Goal: Transaction & Acquisition: Purchase product/service

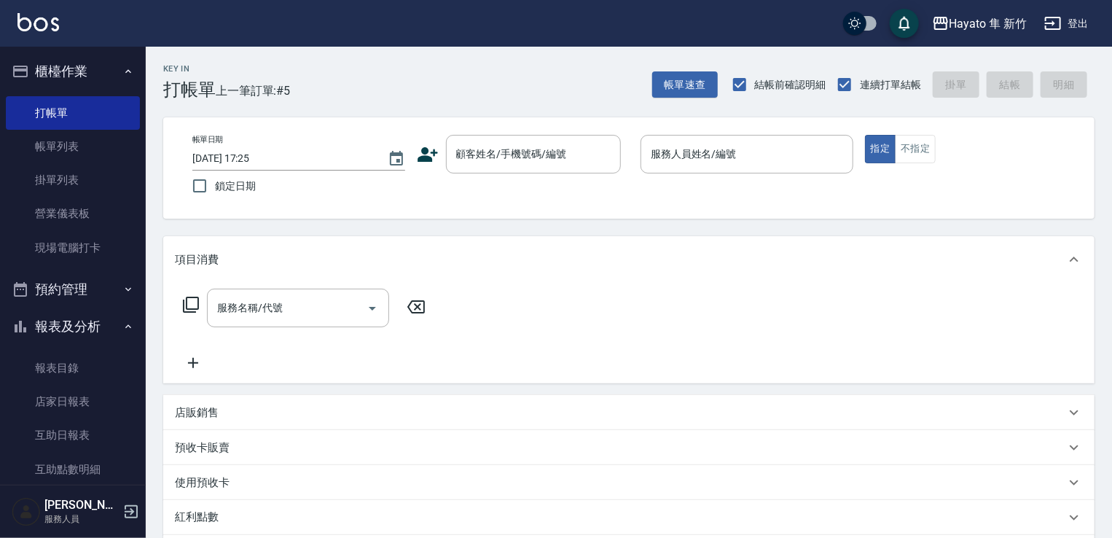
click at [475, 149] on input "顧客姓名/手機號碼/編號" at bounding box center [522, 154] width 140 height 26
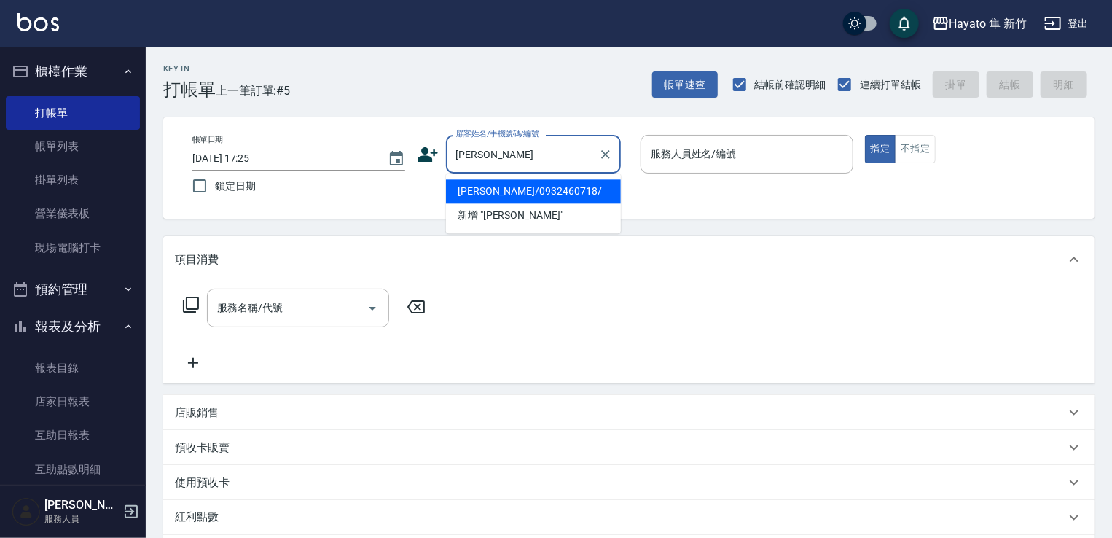
click at [518, 192] on li "[PERSON_NAME]/0932460718/" at bounding box center [533, 191] width 175 height 24
type input "[PERSON_NAME]/0932460718/"
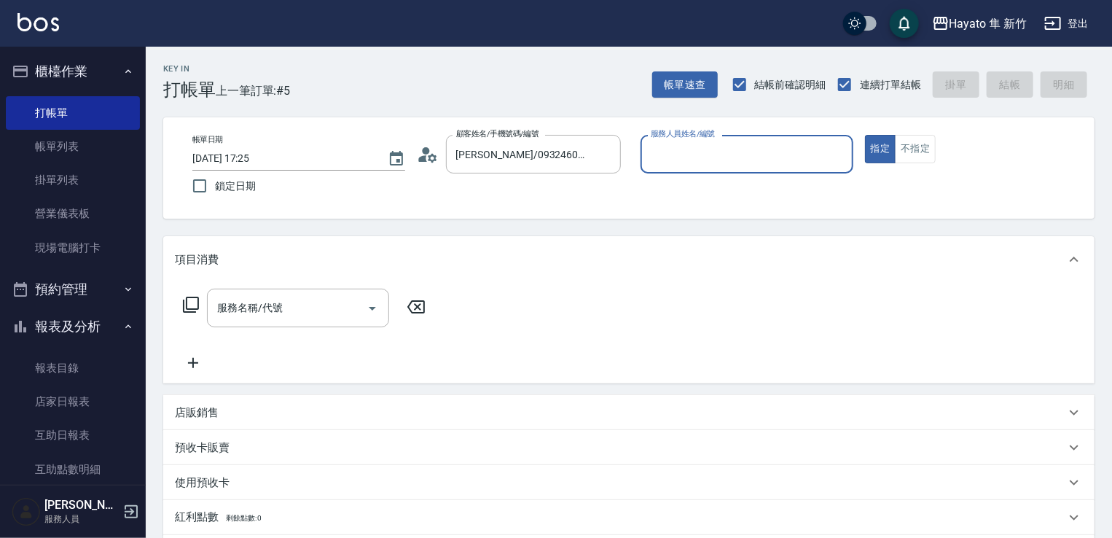
type input "En(無代號)"
click at [205, 417] on p "店販銷售" at bounding box center [197, 412] width 44 height 15
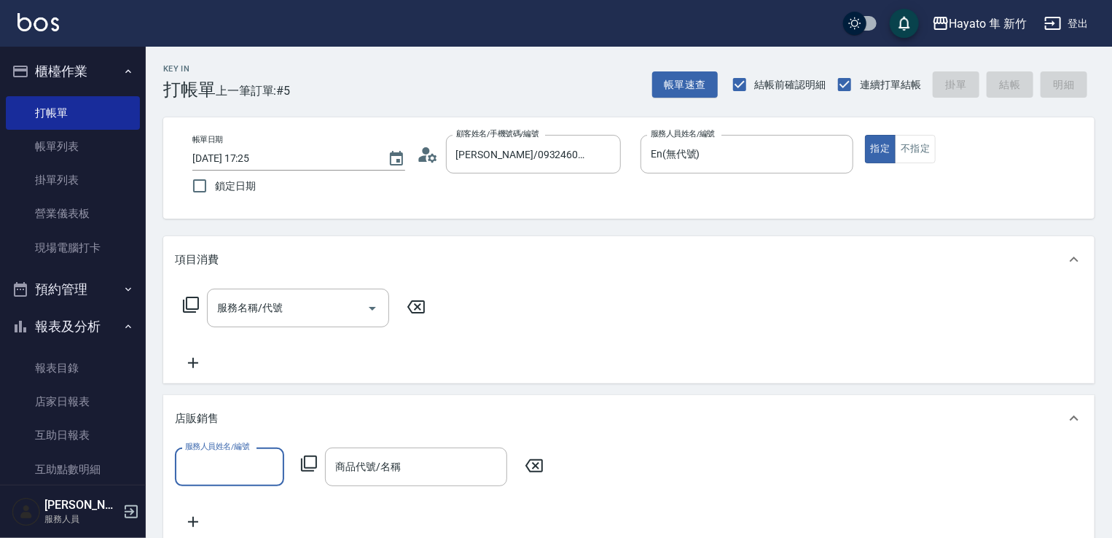
click at [236, 477] on input "服務人員姓名/編號" at bounding box center [229, 467] width 96 height 26
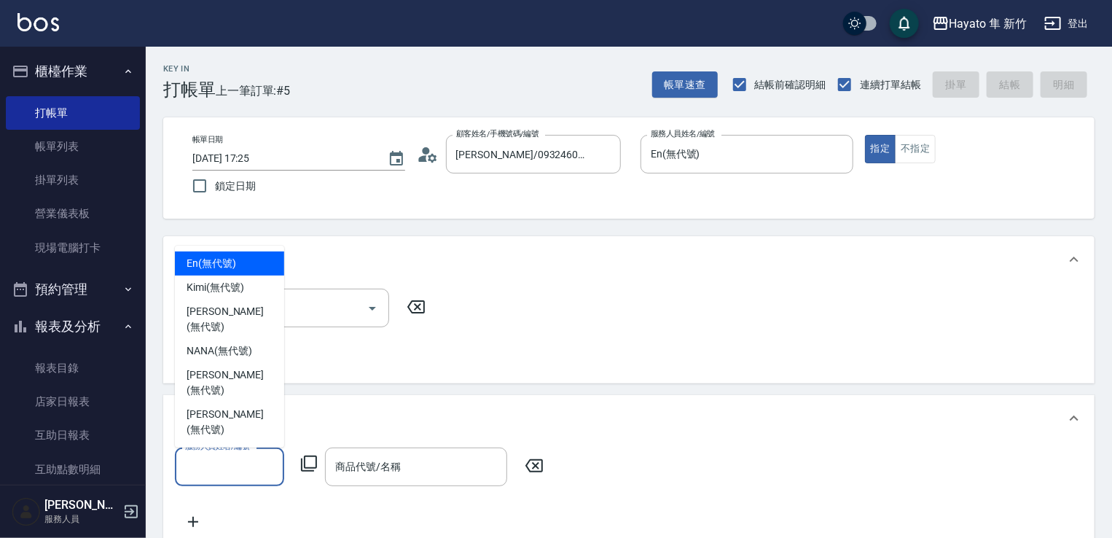
click at [236, 275] on div "En (無代號)" at bounding box center [229, 263] width 109 height 24
type input "En(無代號)"
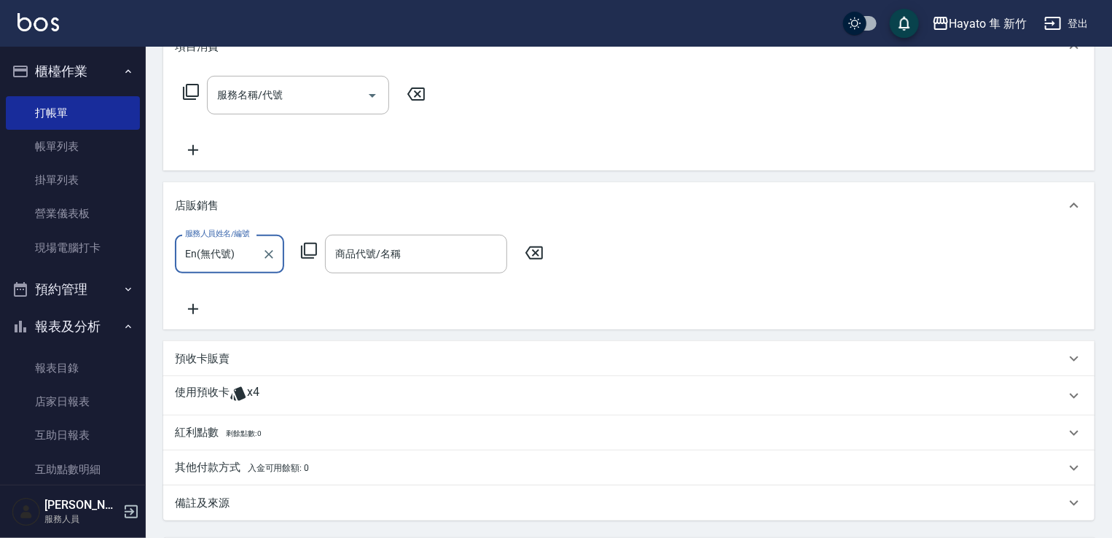
scroll to position [219, 0]
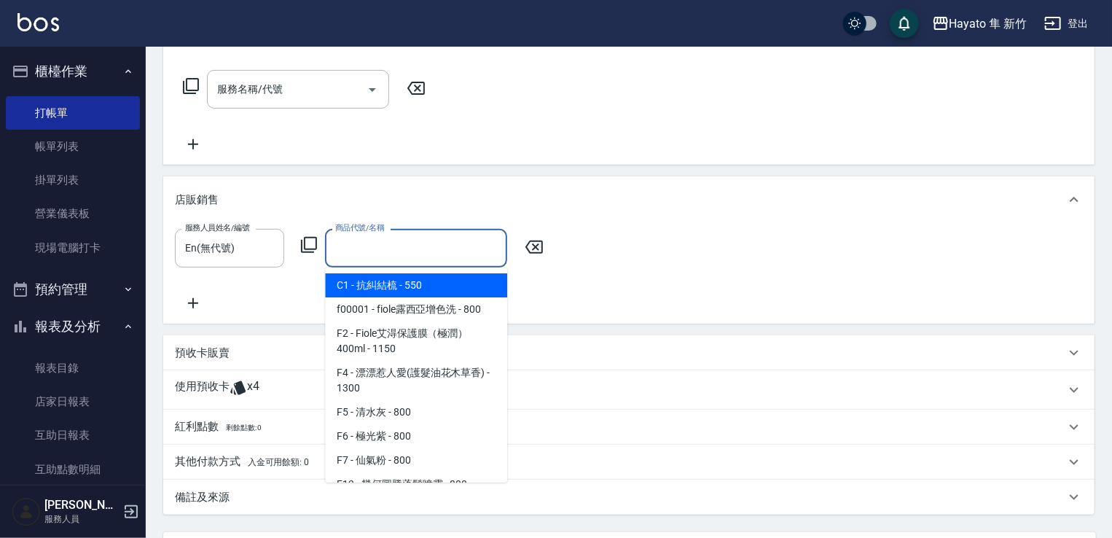
click at [391, 242] on input "商品代號/名稱" at bounding box center [416, 248] width 169 height 26
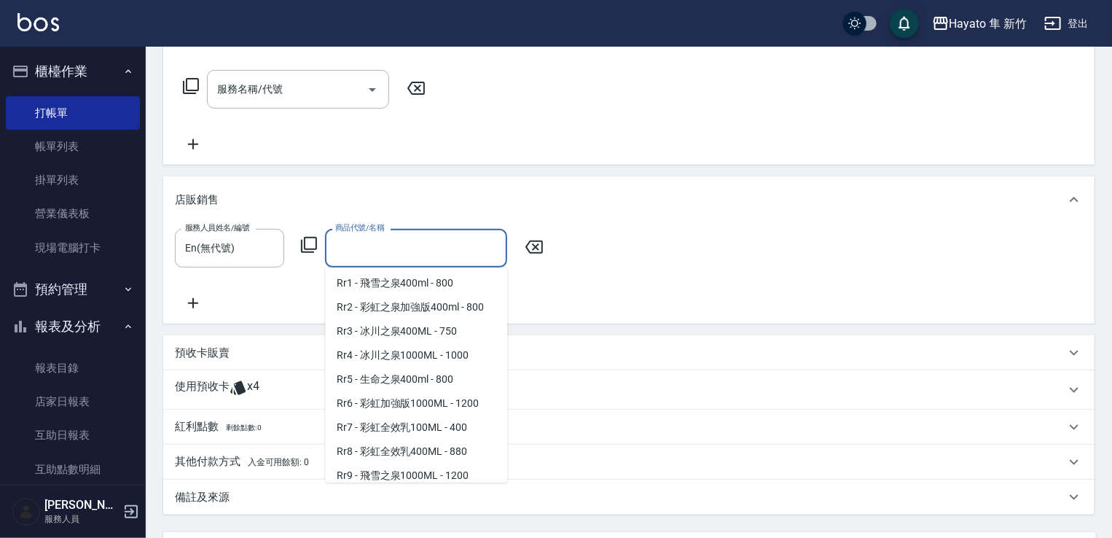
scroll to position [583, 0]
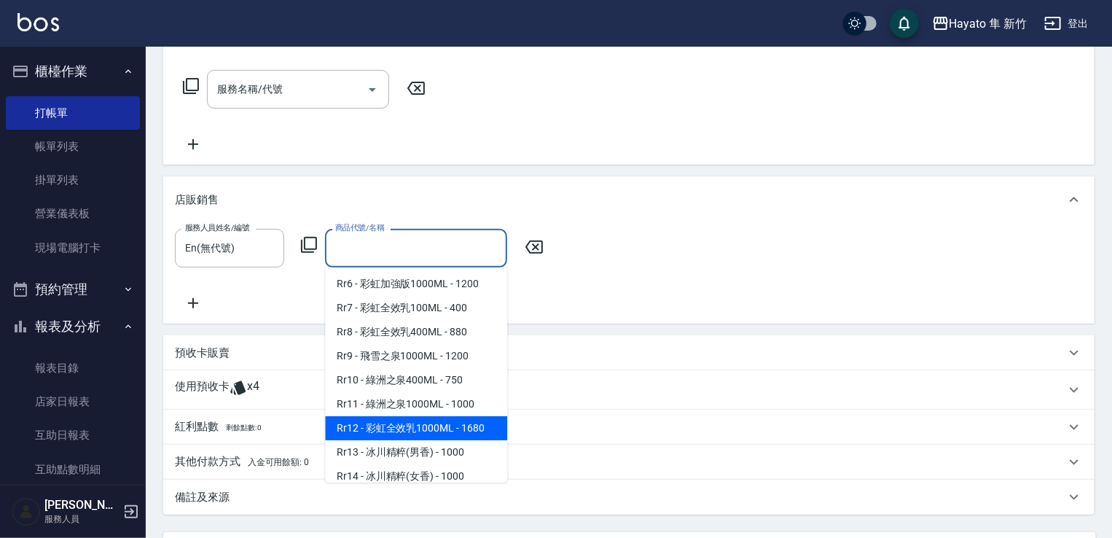
click at [431, 440] on span "Rr12 - 彩虹全效乳1000ML - 1680" at bounding box center [416, 428] width 182 height 24
type input "彩虹全效乳1000ML"
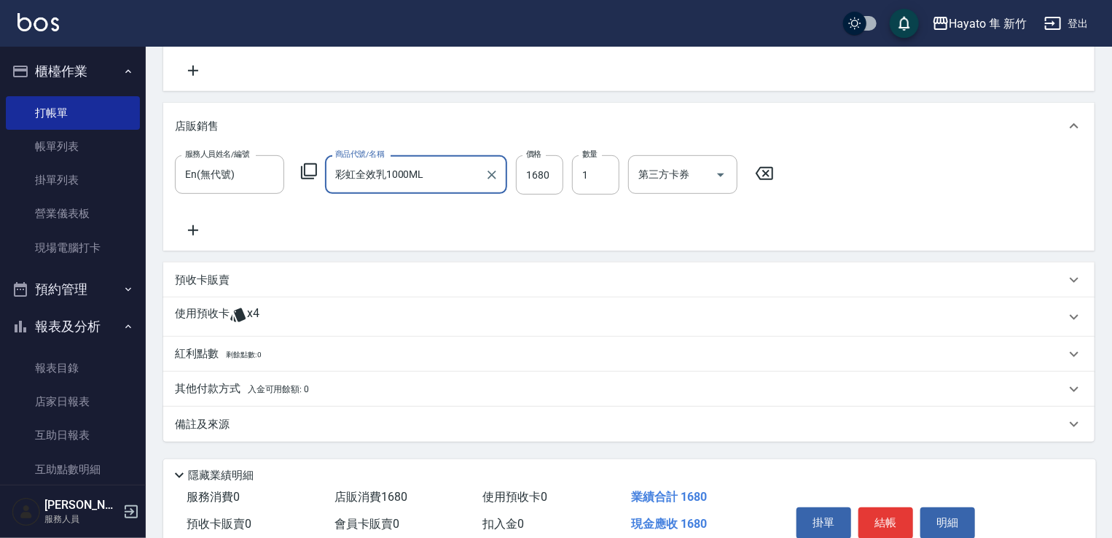
scroll to position [358, 0]
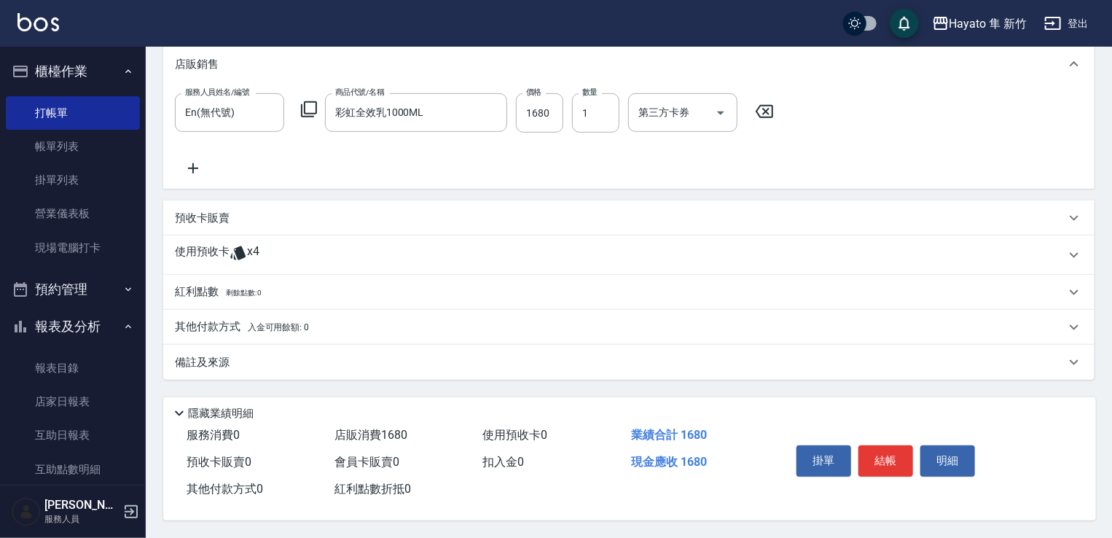
click at [302, 359] on div "備註及來源" at bounding box center [620, 362] width 890 height 15
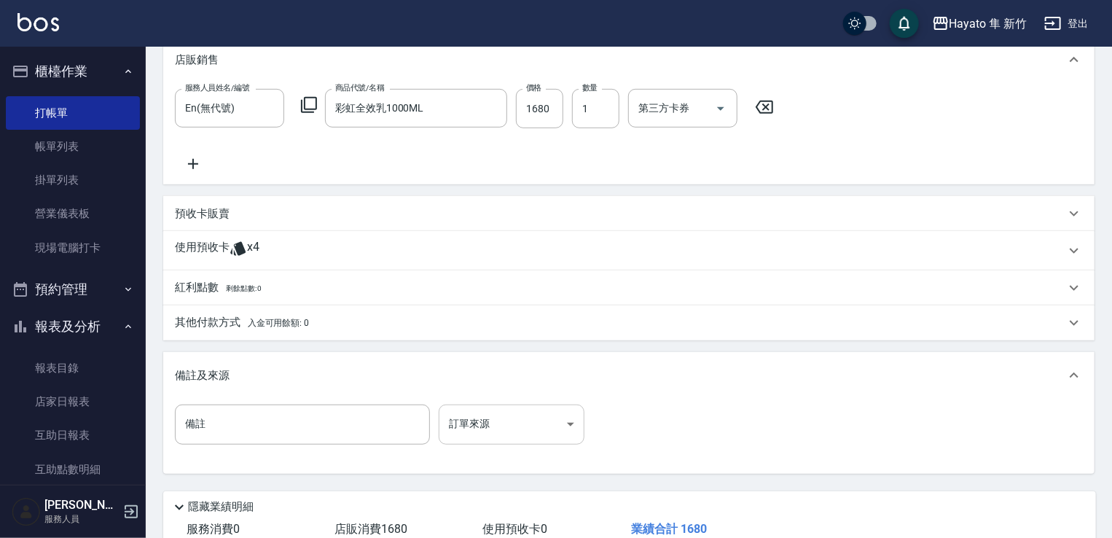
click at [493, 428] on body "Hayato 隼 新竹 登出 櫃檯作業 打帳單 帳單列表 掛單列表 營業儀表板 現場電腦打卡 預約管理 預約管理 報表及分析 報表目錄 店家日報表 互助日報表…" at bounding box center [556, 137] width 1112 height 990
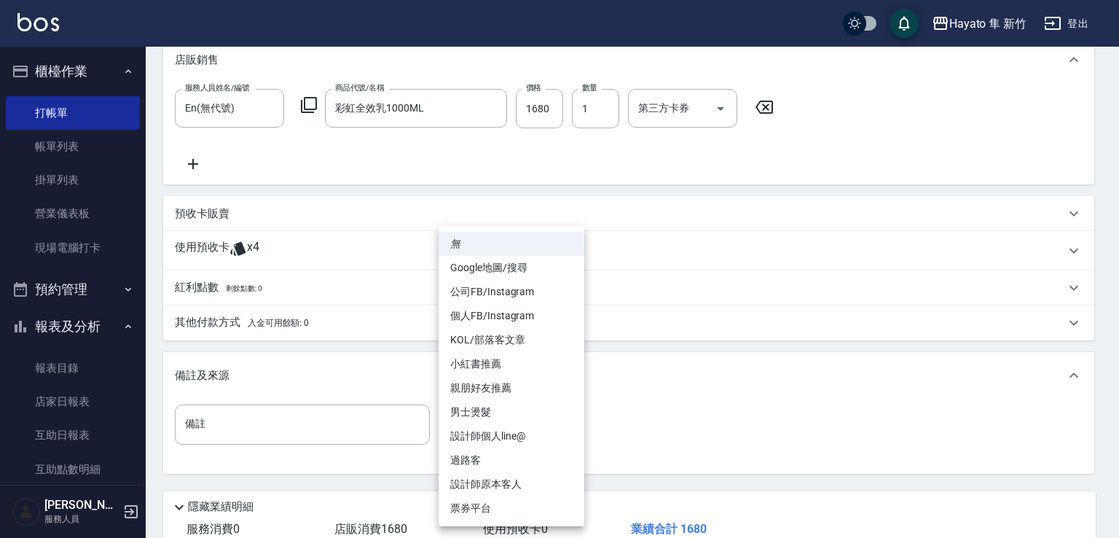
click at [467, 490] on li "設計師原本客人" at bounding box center [512, 484] width 146 height 24
type input "設計師原本客人"
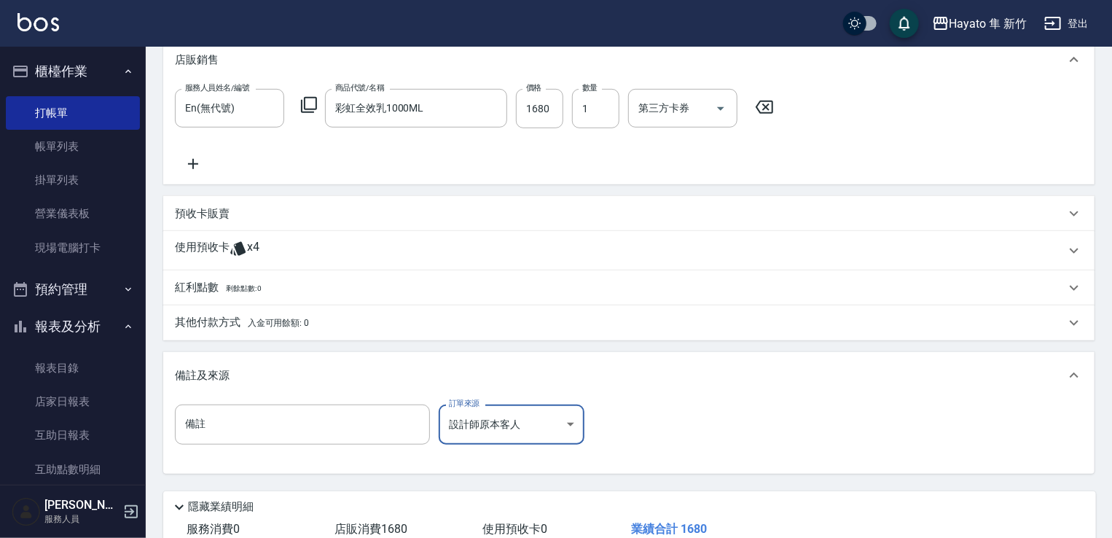
click at [297, 337] on div "其他付款方式 入金可用餘額: 0" at bounding box center [628, 322] width 931 height 35
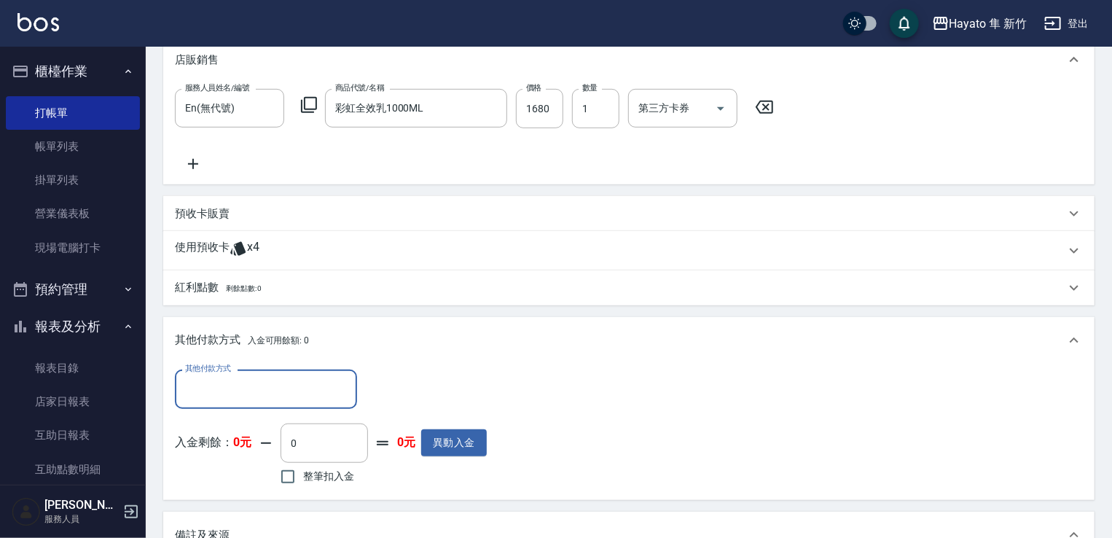
scroll to position [0, 0]
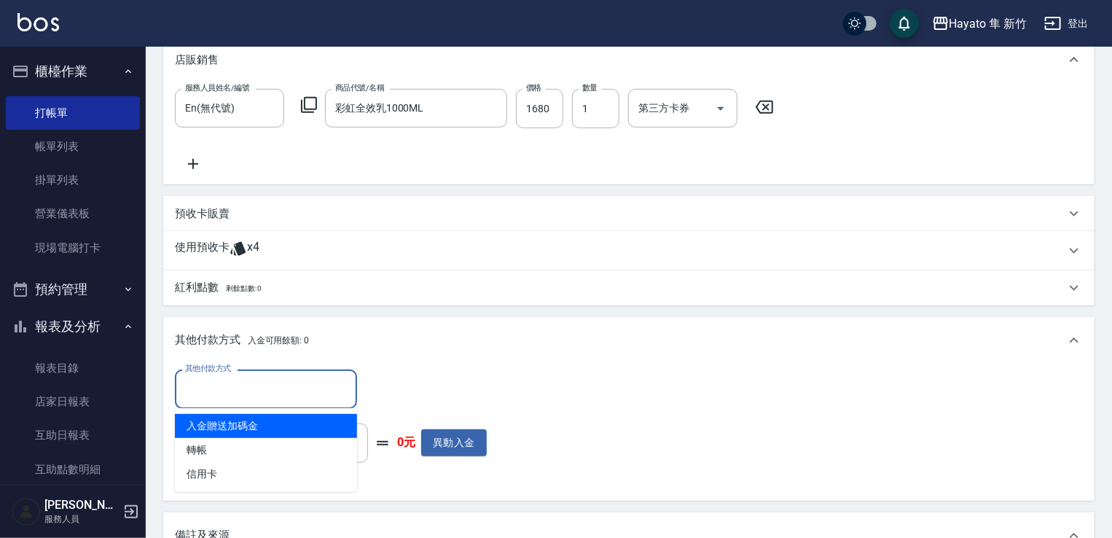
click at [258, 391] on input "其他付款方式" at bounding box center [265, 389] width 169 height 26
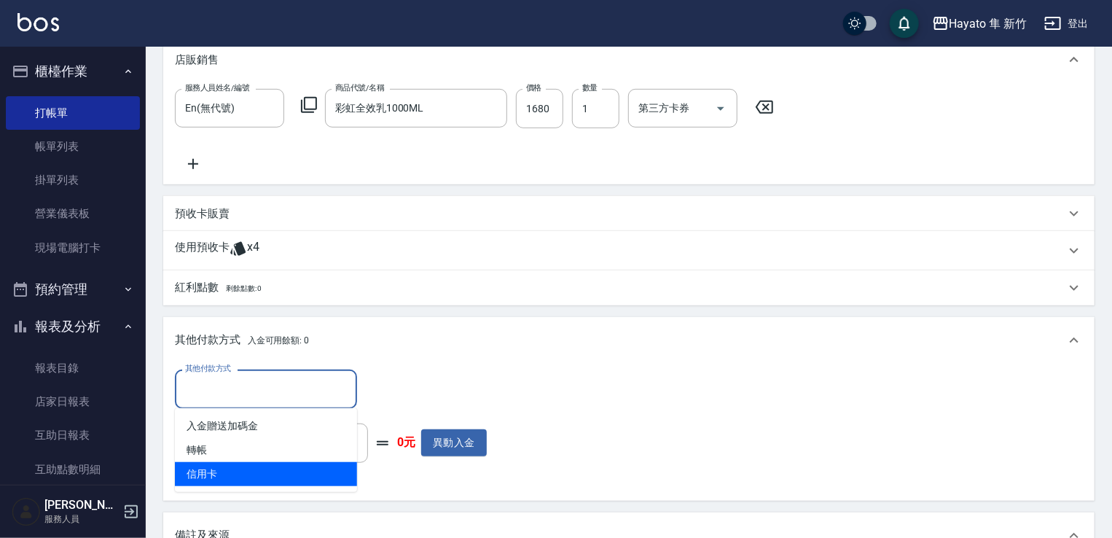
click at [256, 467] on span "信用卡" at bounding box center [266, 474] width 182 height 24
type input "信用卡"
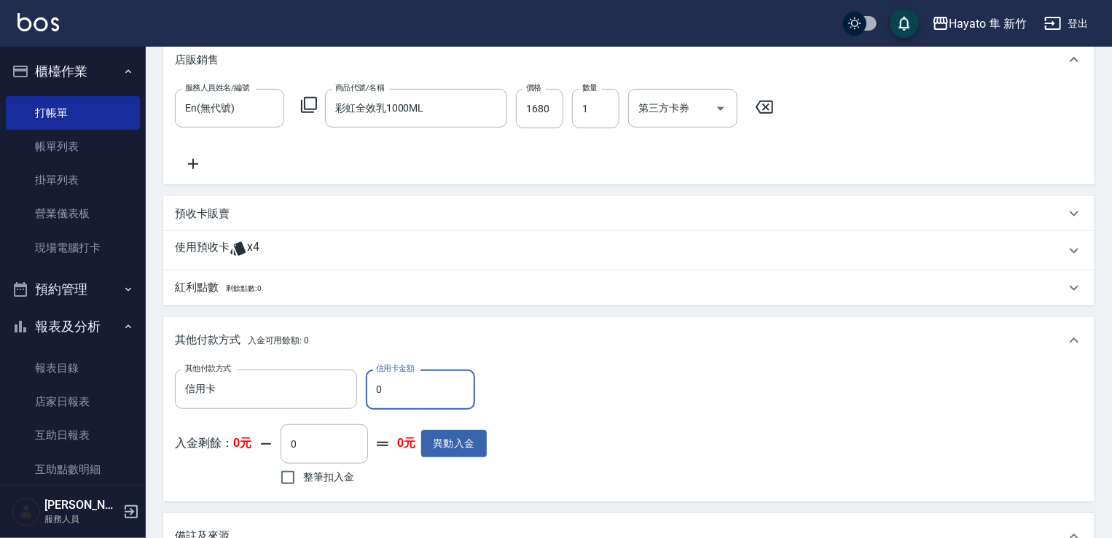
drag, startPoint x: 417, startPoint y: 386, endPoint x: 366, endPoint y: 400, distance: 52.9
click at [366, 400] on input "0" at bounding box center [420, 388] width 109 height 39
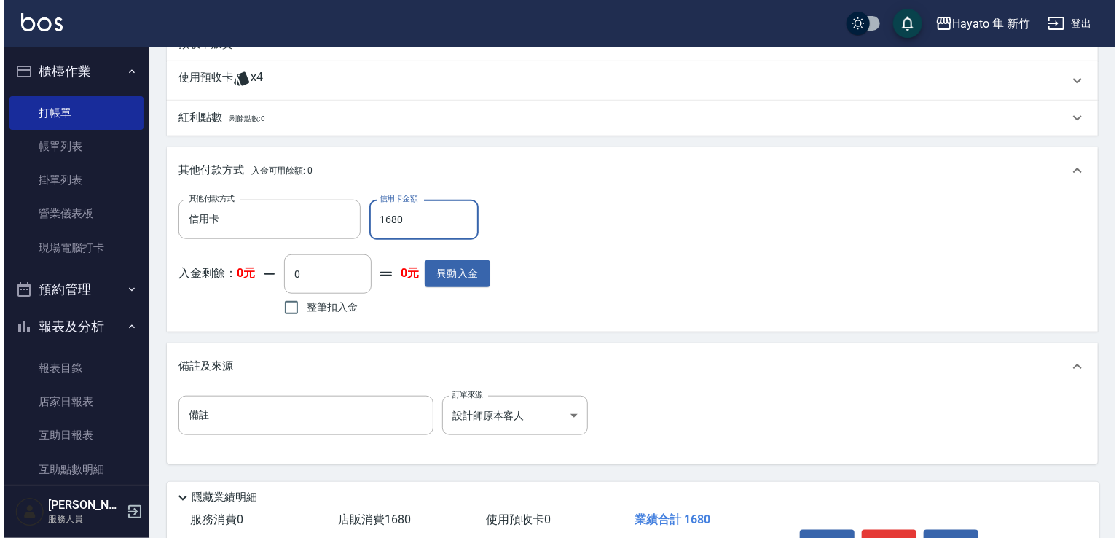
scroll to position [617, 0]
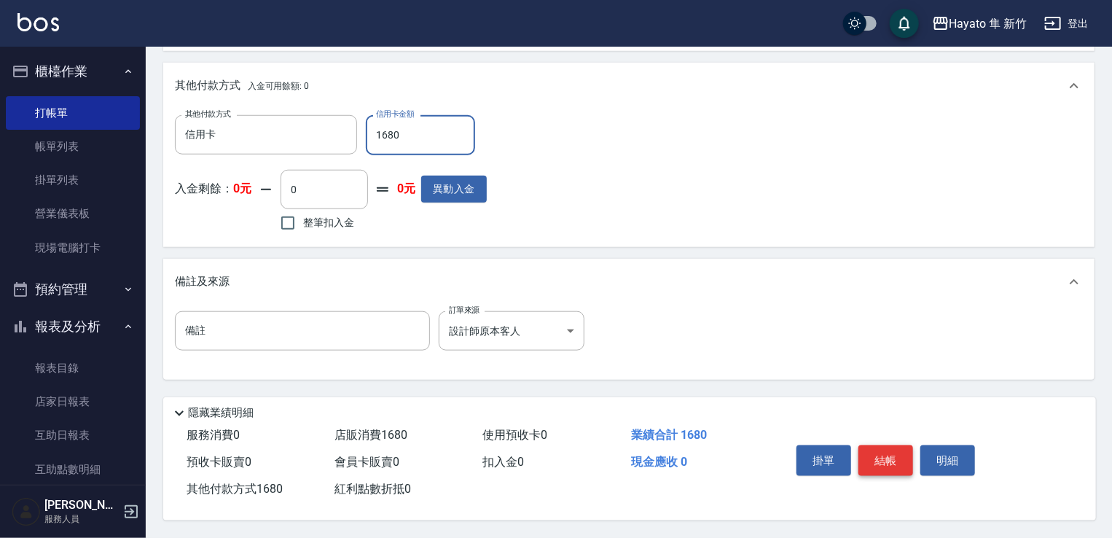
type input "1680"
click at [895, 469] on button "結帳" at bounding box center [885, 460] width 55 height 31
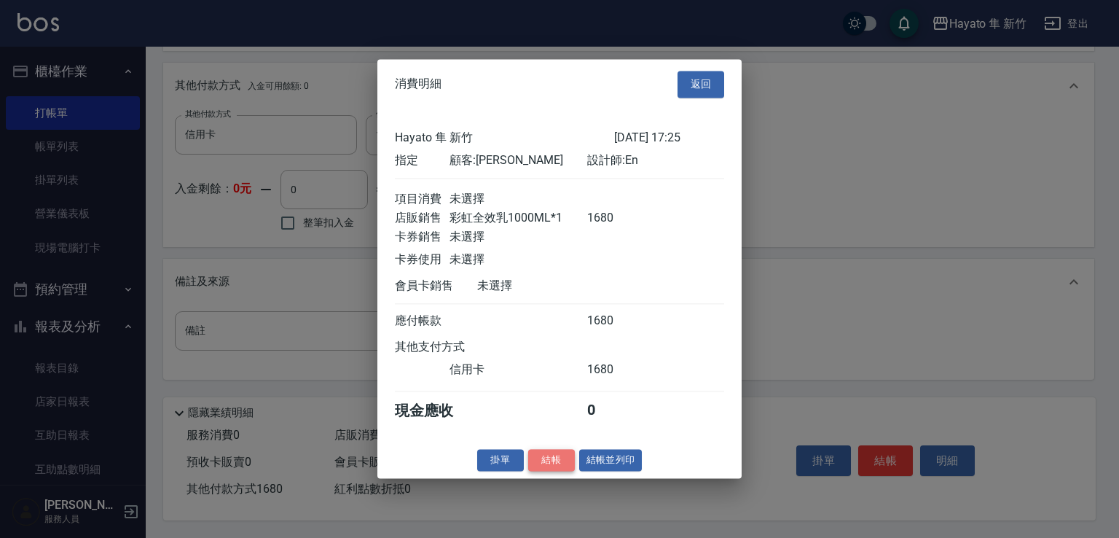
click at [548, 471] on button "結帳" at bounding box center [551, 460] width 47 height 23
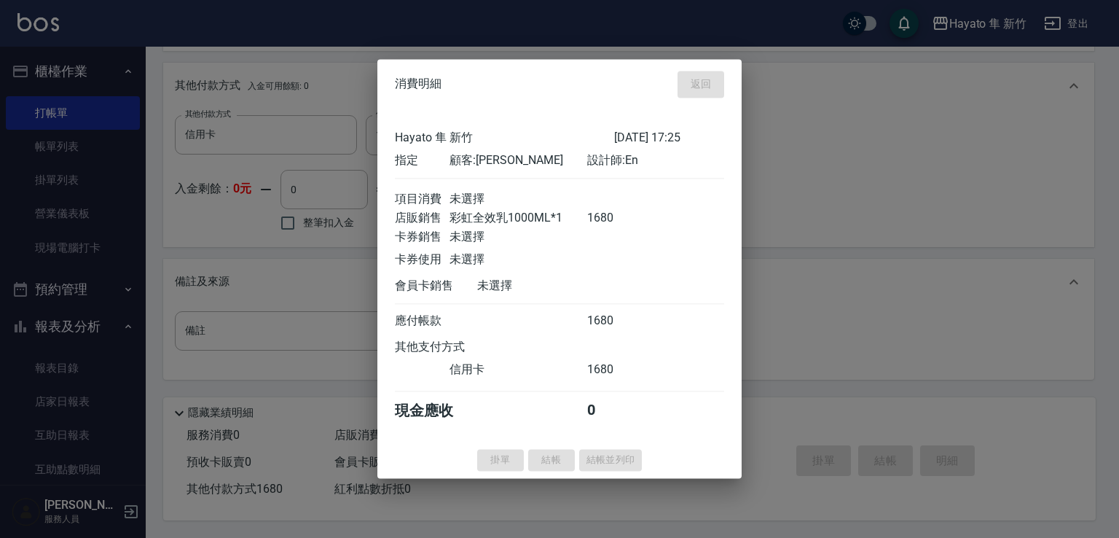
type input "[DATE] 18:15"
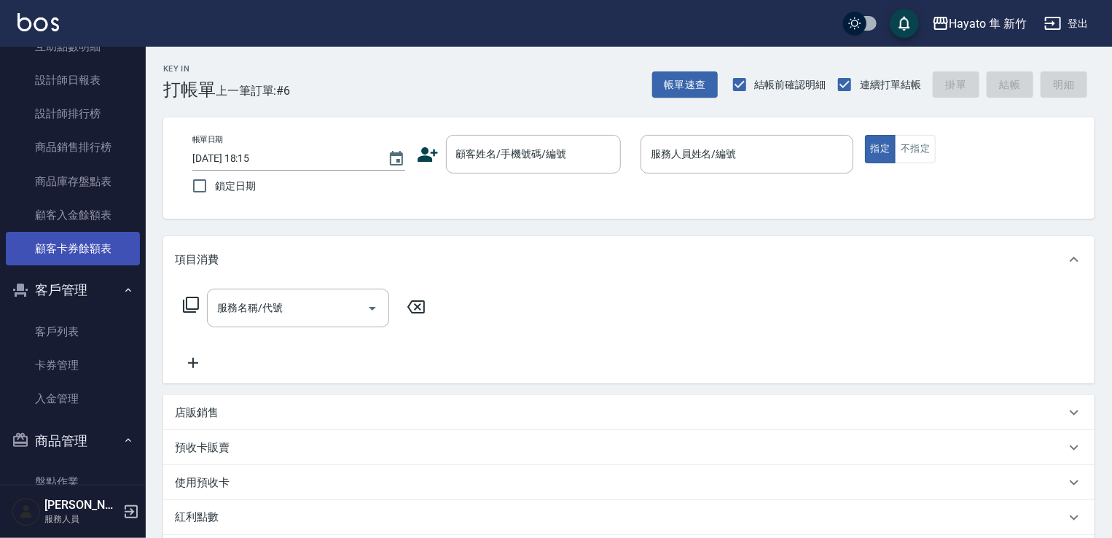
scroll to position [498, 0]
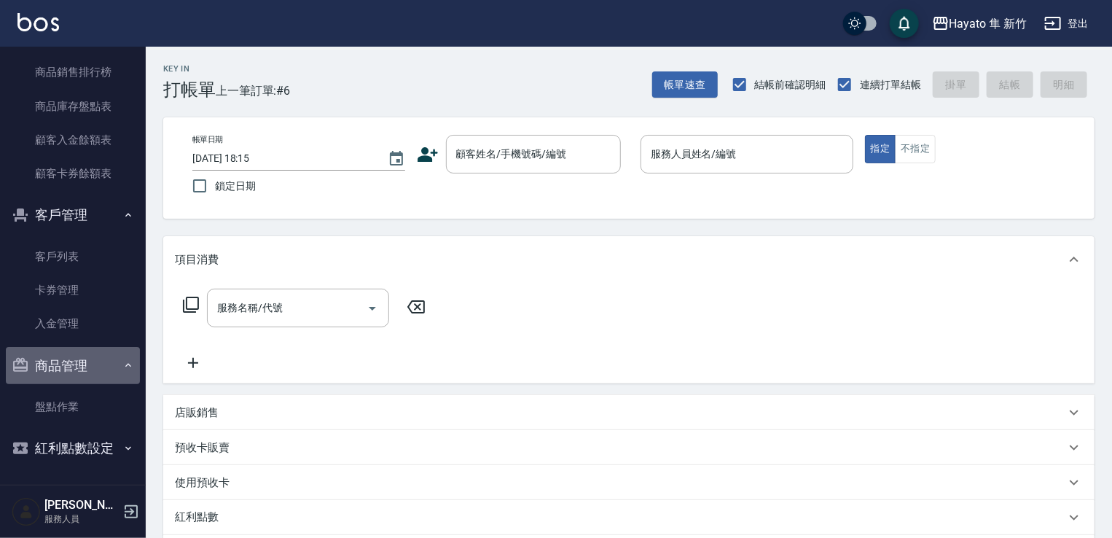
click at [122, 361] on icon "button" at bounding box center [128, 365] width 12 height 12
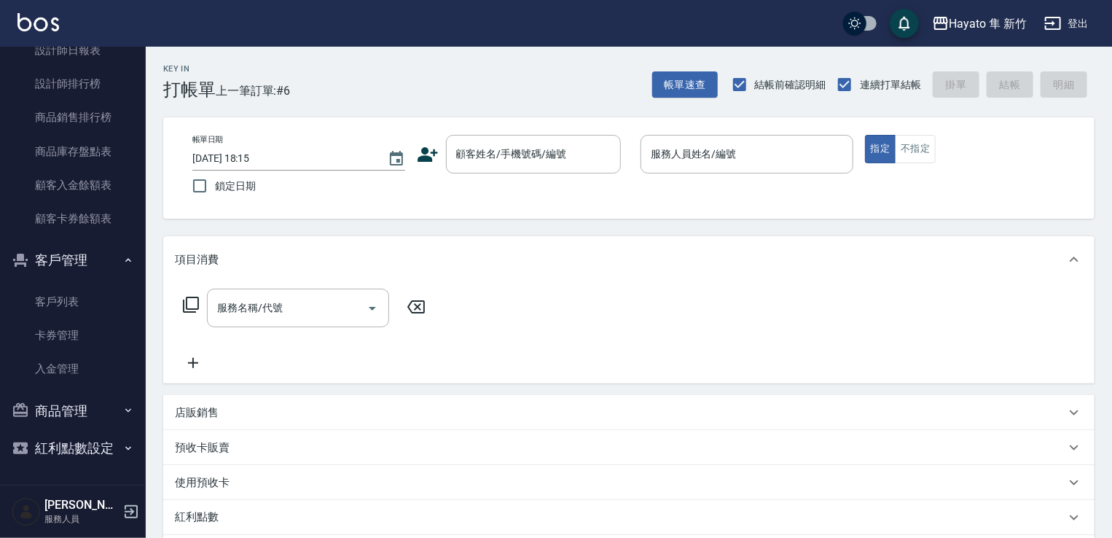
scroll to position [452, 0]
click at [123, 260] on icon "button" at bounding box center [128, 261] width 12 height 12
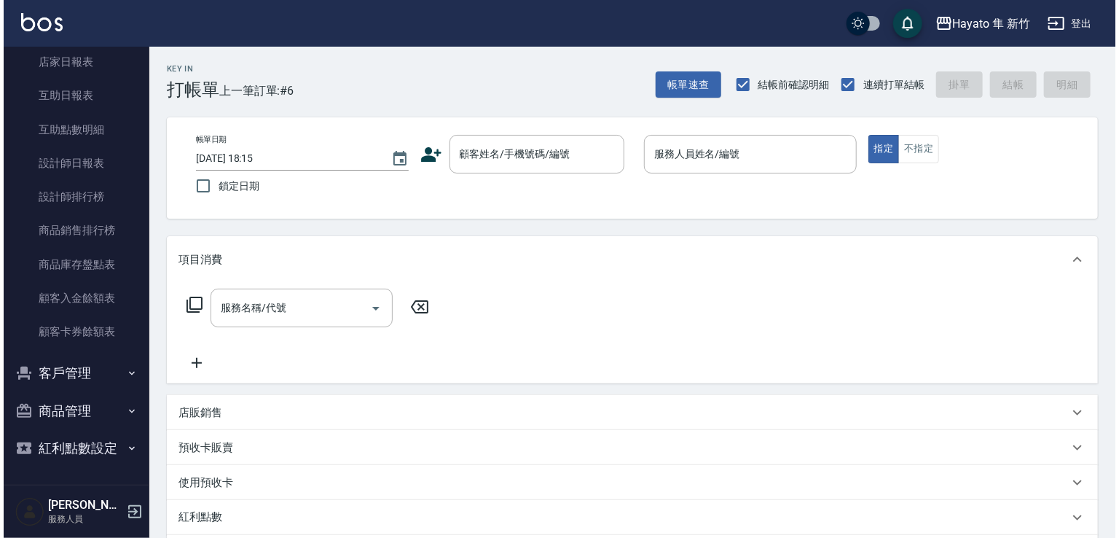
scroll to position [339, 0]
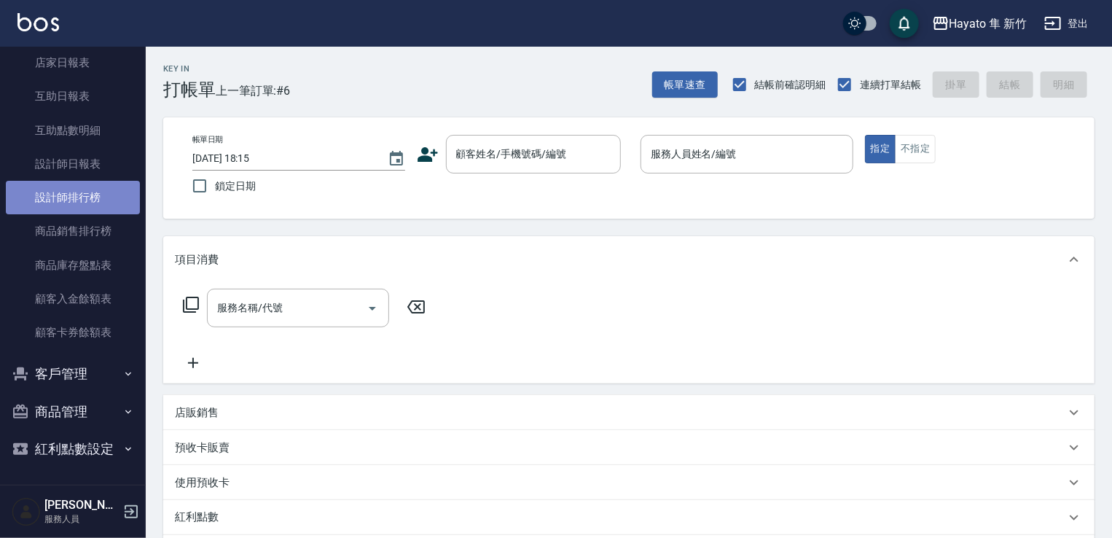
click at [93, 202] on link "設計師排行榜" at bounding box center [73, 198] width 134 height 34
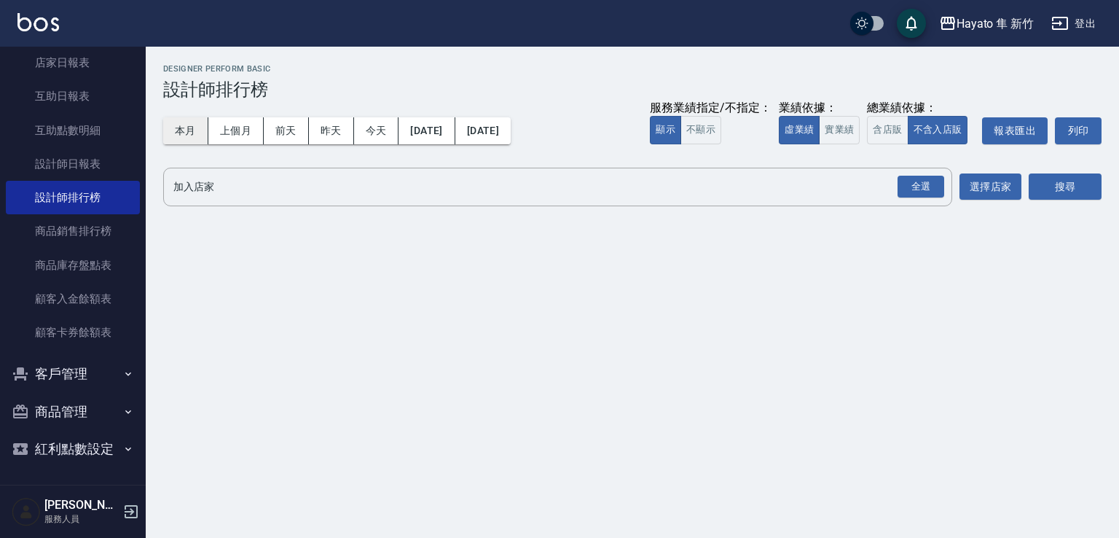
click at [178, 122] on button "本月" at bounding box center [185, 130] width 45 height 27
click at [919, 187] on div "全選" at bounding box center [921, 187] width 47 height 23
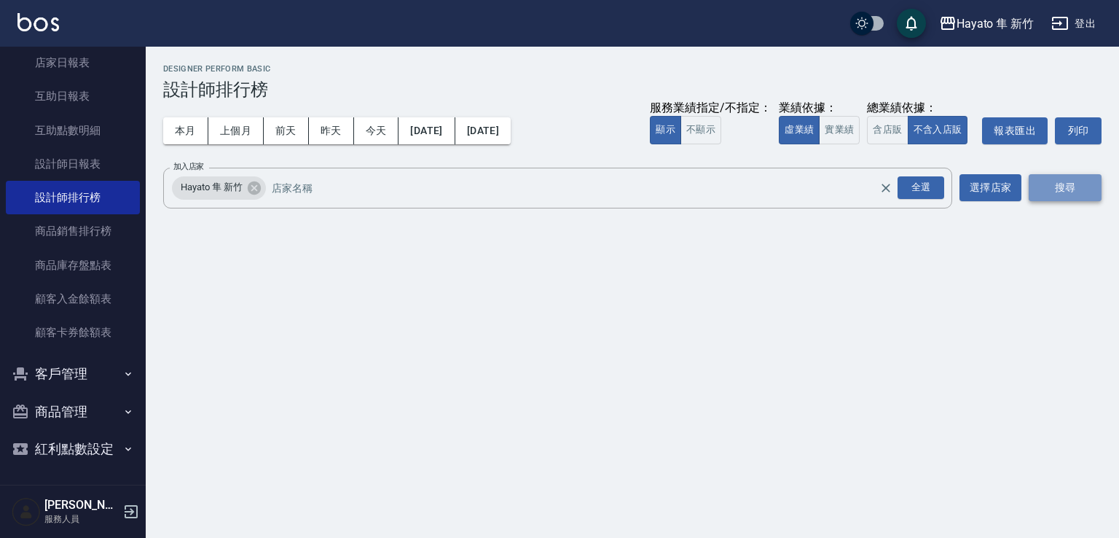
click at [1080, 191] on button "搜尋" at bounding box center [1065, 187] width 73 height 27
